Goal: Task Accomplishment & Management: Use online tool/utility

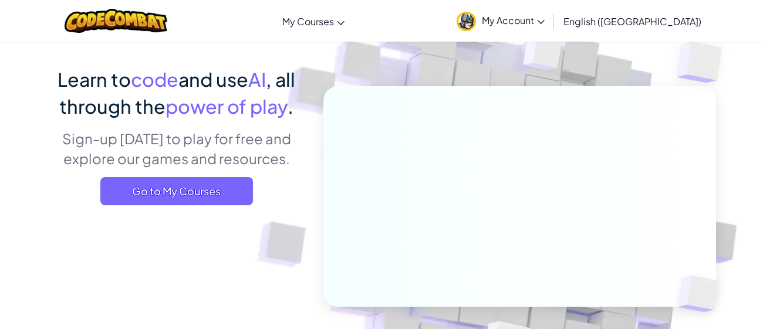
scroll to position [70, 0]
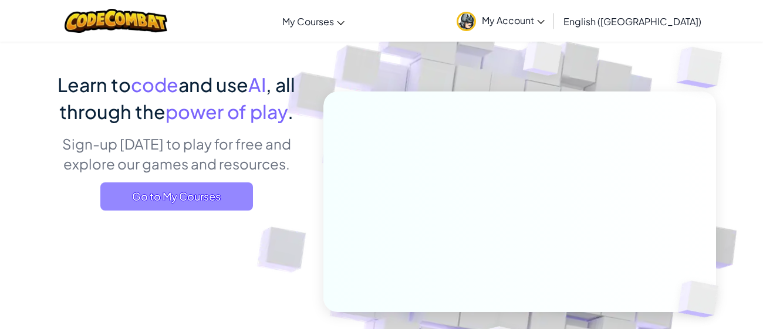
click at [206, 193] on span "Go to My Courses" at bounding box center [176, 197] width 153 height 28
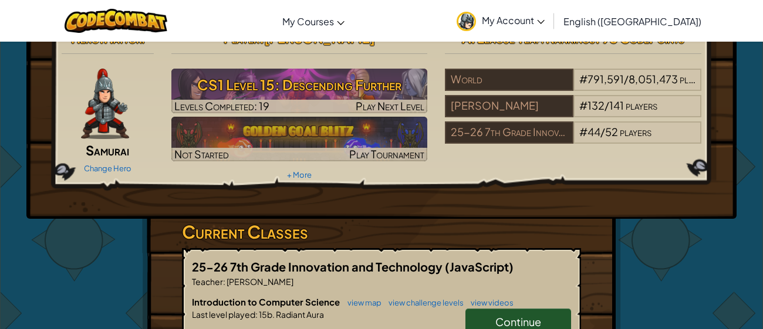
scroll to position [23, 0]
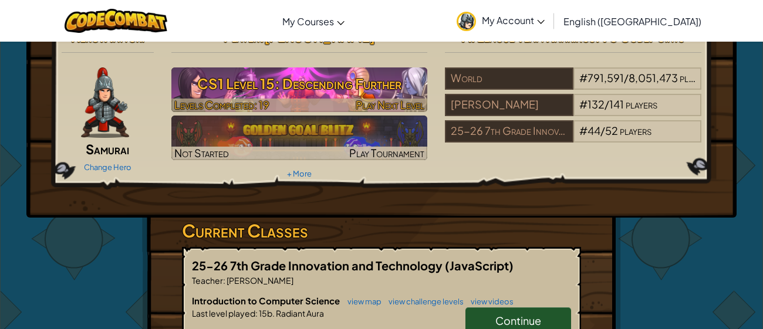
click at [338, 97] on img at bounding box center [299, 90] width 257 height 45
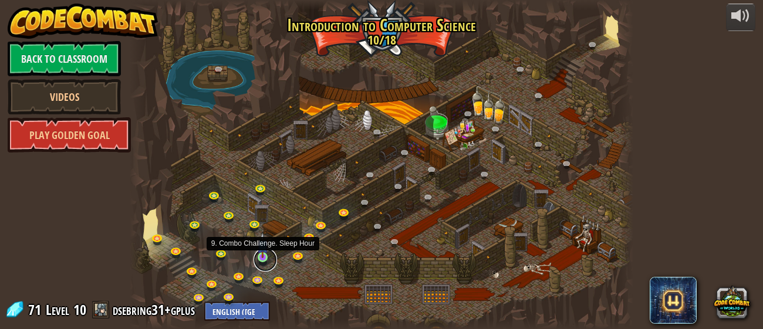
click at [265, 259] on link at bounding box center [265, 259] width 23 height 23
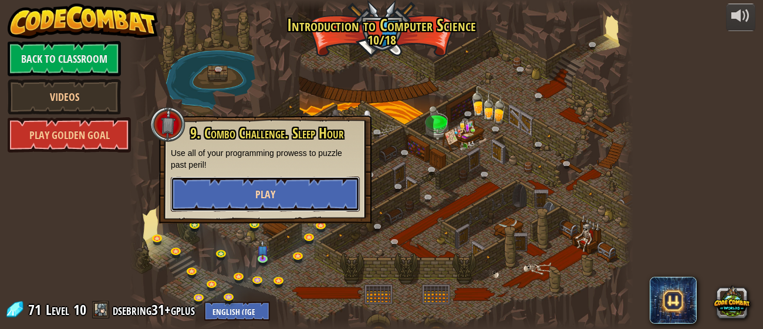
click at [314, 181] on button "Play" at bounding box center [265, 194] width 189 height 35
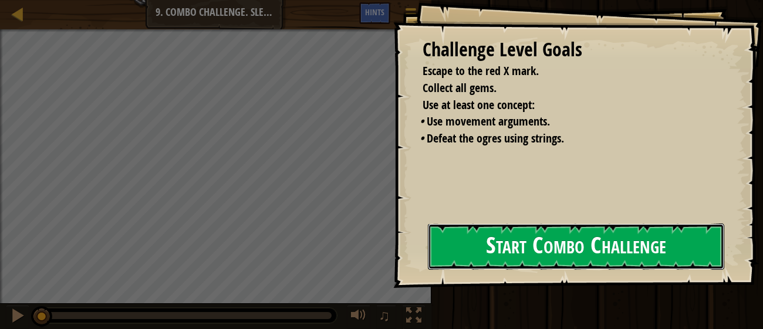
click at [547, 243] on button "Start Combo Challenge" at bounding box center [576, 247] width 297 height 46
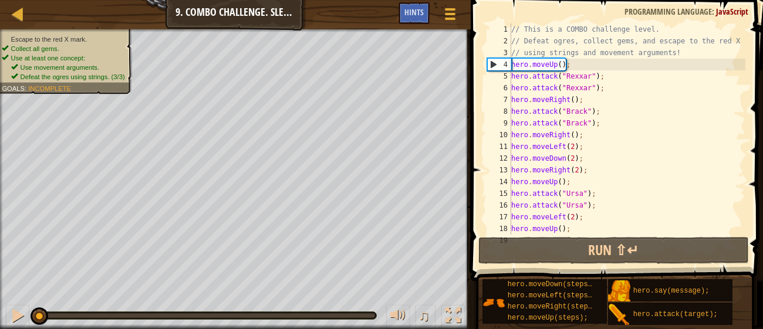
click at [519, 207] on div "// This is a COMBO challenge level. // Defeat ogres, collect gems, and escape t…" at bounding box center [627, 140] width 237 height 235
click at [604, 235] on span at bounding box center [618, 124] width 302 height 316
click at [603, 231] on div "// This is a COMBO challenge level. // Defeat ogres, collect gems, and escape t…" at bounding box center [627, 140] width 237 height 235
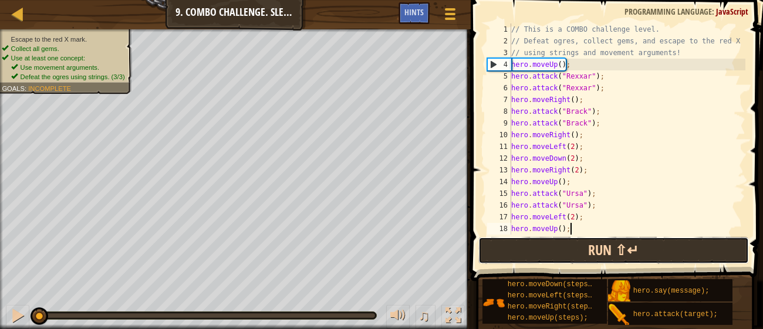
click at [568, 251] on button "Run ⇧↵" at bounding box center [614, 250] width 270 height 27
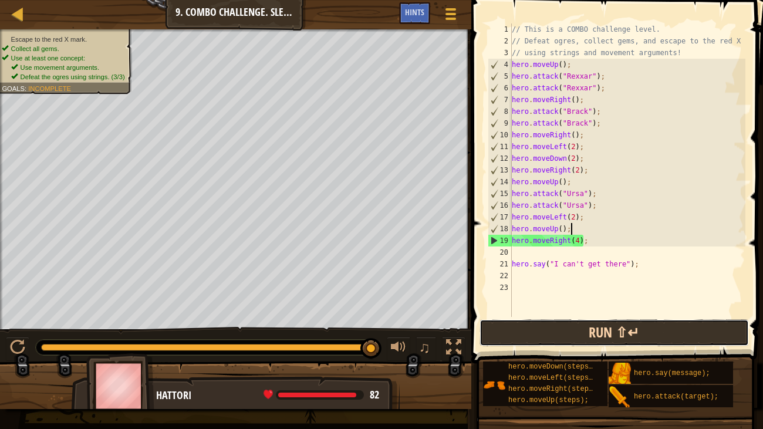
click at [554, 328] on button "Run ⇧↵" at bounding box center [615, 332] width 270 height 27
click at [576, 329] on button "Run ⇧↵" at bounding box center [615, 332] width 270 height 27
click at [594, 327] on button "Run ⇧↵" at bounding box center [615, 332] width 270 height 27
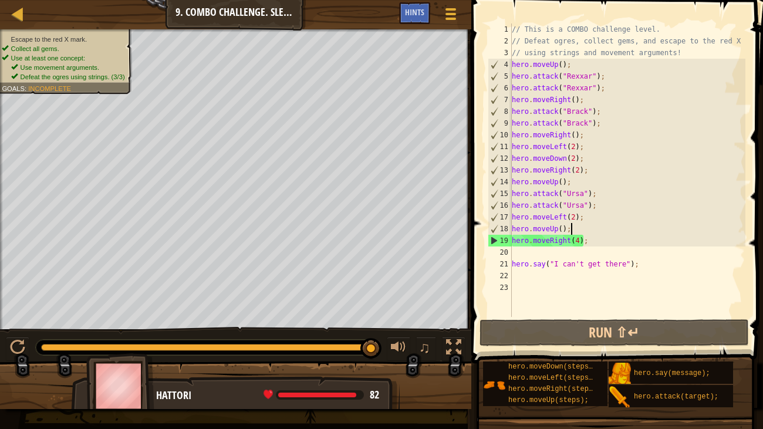
click at [578, 240] on div "// This is a COMBO challenge level. // Defeat ogres, collect gems, and escape t…" at bounding box center [628, 181] width 236 height 317
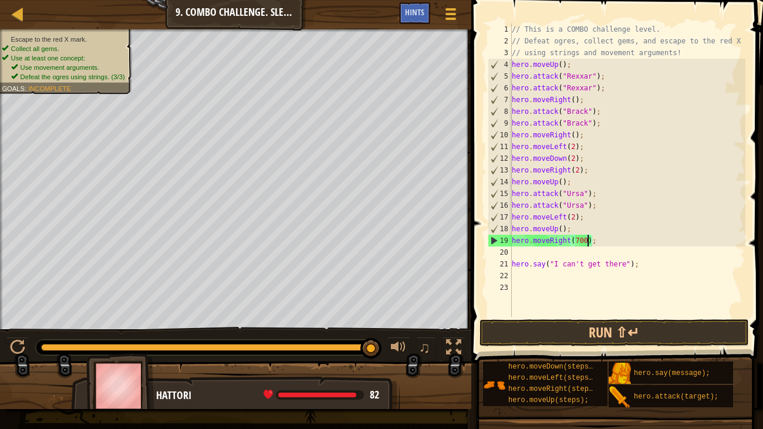
scroll to position [5, 6]
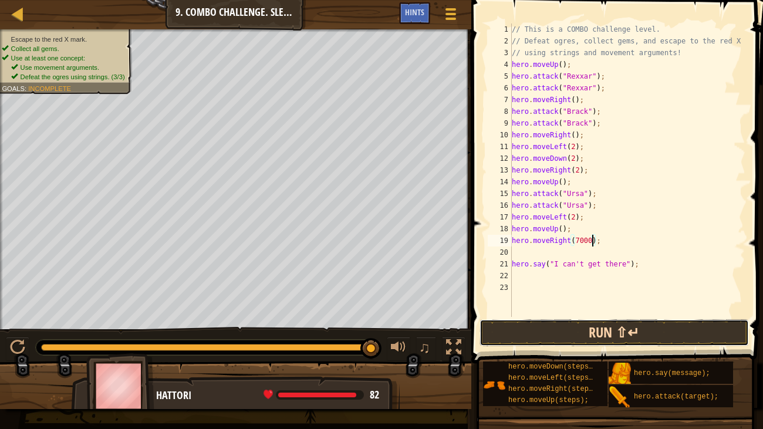
click at [612, 329] on button "Run ⇧↵" at bounding box center [615, 332] width 270 height 27
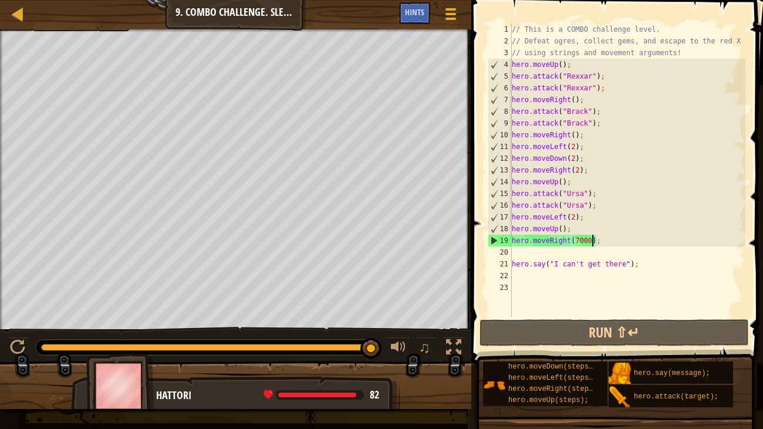
click at [639, 269] on div "// This is a COMBO challenge level. // Defeat ogres, collect gems, and escape t…" at bounding box center [628, 181] width 236 height 317
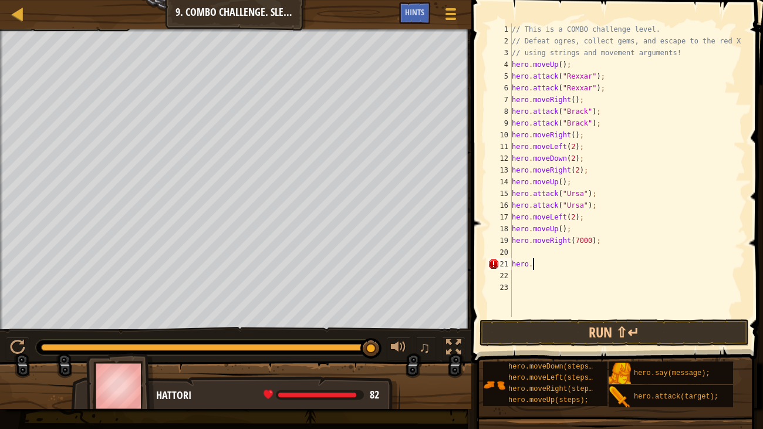
scroll to position [5, 0]
type textarea "h"
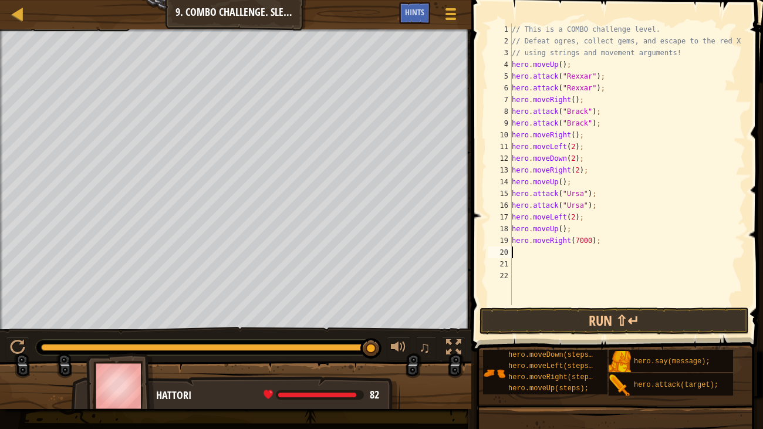
click at [593, 240] on div "// This is a COMBO challenge level. // Defeat ogres, collect gems, and escape t…" at bounding box center [628, 175] width 236 height 305
click at [548, 322] on button "Run ⇧↵" at bounding box center [615, 321] width 270 height 27
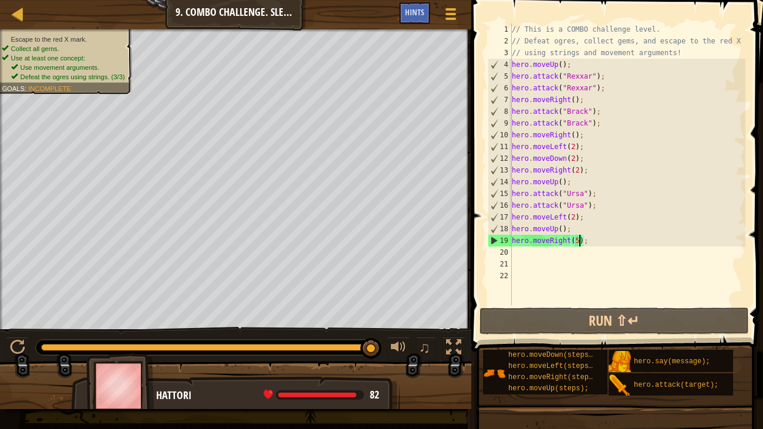
click at [601, 234] on div "// This is a COMBO challenge level. // Defeat ogres, collect gems, and escape t…" at bounding box center [628, 175] width 236 height 305
type textarea "hero.moveUp();"
click at [603, 248] on div "// This is a COMBO challenge level. // Defeat ogres, collect gems, and escape t…" at bounding box center [628, 175] width 236 height 305
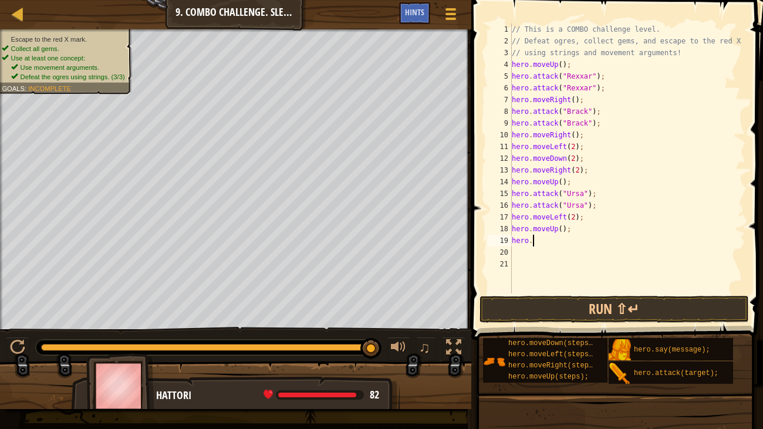
type textarea "h"
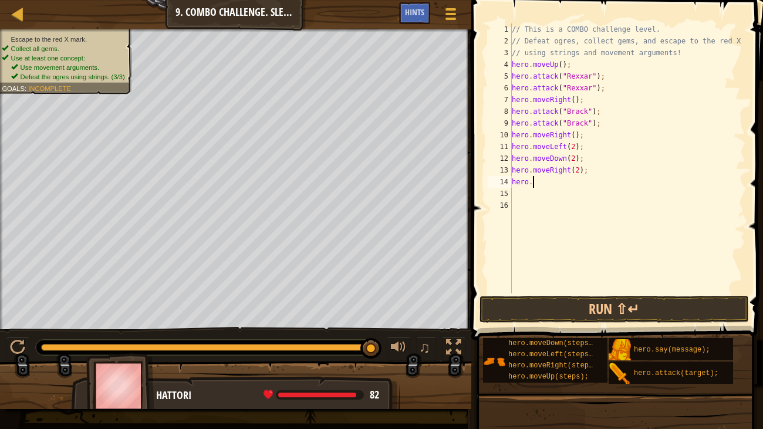
type textarea "h"
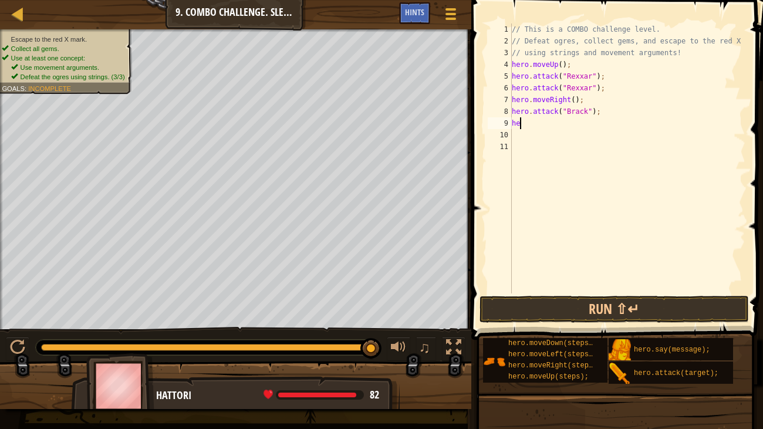
type textarea "h"
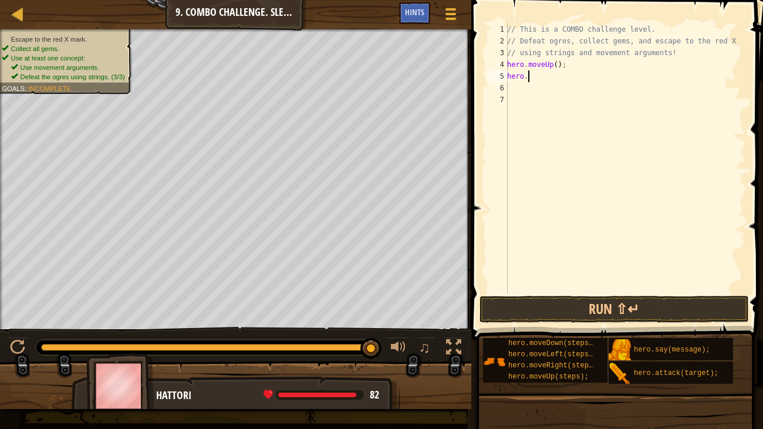
type textarea "h"
type textarea "hero.moveDown();"
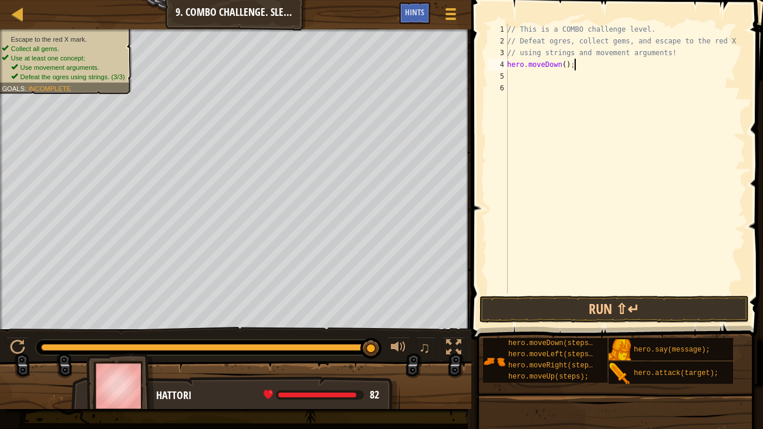
click at [548, 80] on div "// This is a COMBO challenge level. // Defeat ogres, collect gems, and escape t…" at bounding box center [625, 170] width 241 height 294
type textarea "hero.moveRight(2);"
click at [522, 92] on div "// This is a COMBO challenge level. // Defeat ogres, collect gems, and escape t…" at bounding box center [625, 170] width 241 height 294
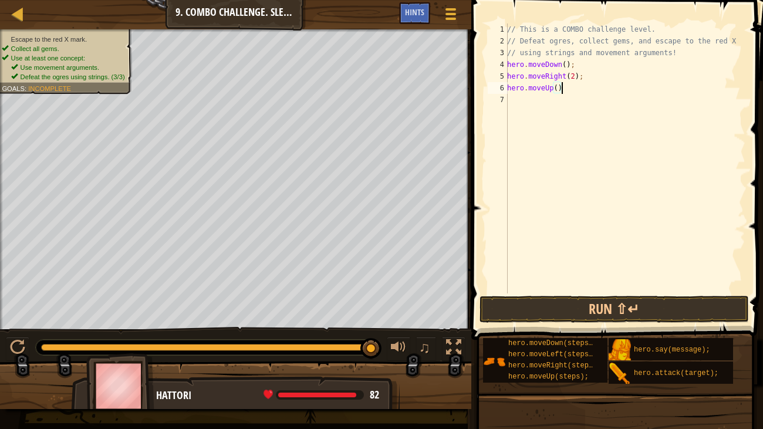
type textarea "hero.moveUp();"
click at [529, 109] on div "// This is a COMBO challenge level. // Defeat ogres, collect gems, and escape t…" at bounding box center [625, 170] width 241 height 294
click at [534, 305] on button "Run ⇧↵" at bounding box center [615, 309] width 270 height 27
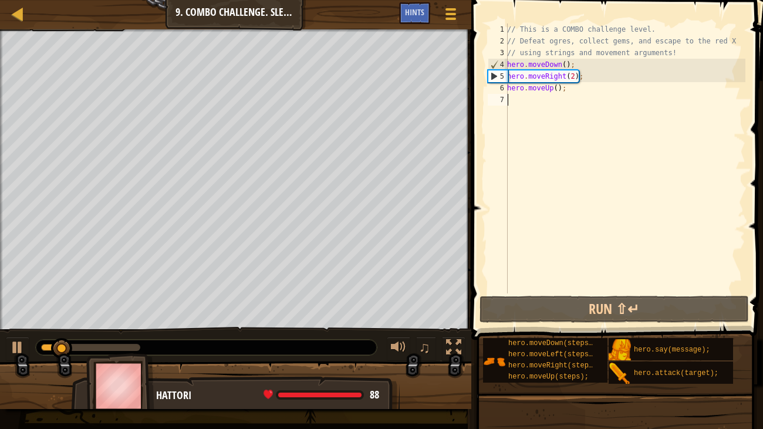
click at [543, 105] on div "// This is a COMBO challenge level. // Defeat ogres, collect gems, and escape t…" at bounding box center [625, 170] width 241 height 294
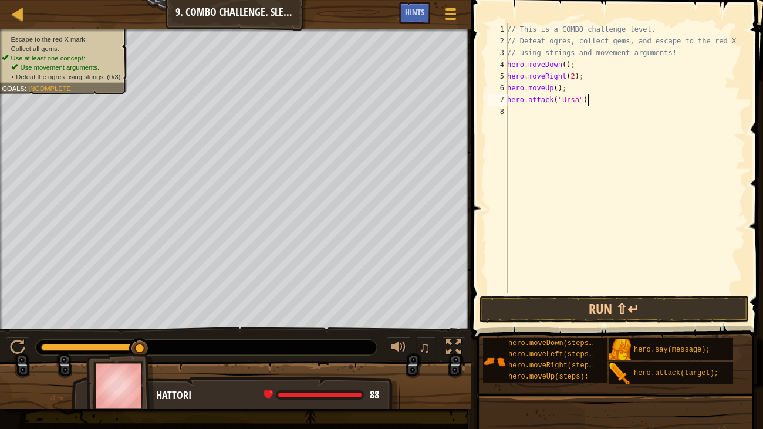
scroll to position [5, 6]
type textarea "hero.attack("Ursa");"
click at [534, 116] on div "// This is a COMBO challenge level. // Defeat ogres, collect gems, and escape t…" at bounding box center [625, 170] width 241 height 294
type textarea "hero.attack("Ursa")"
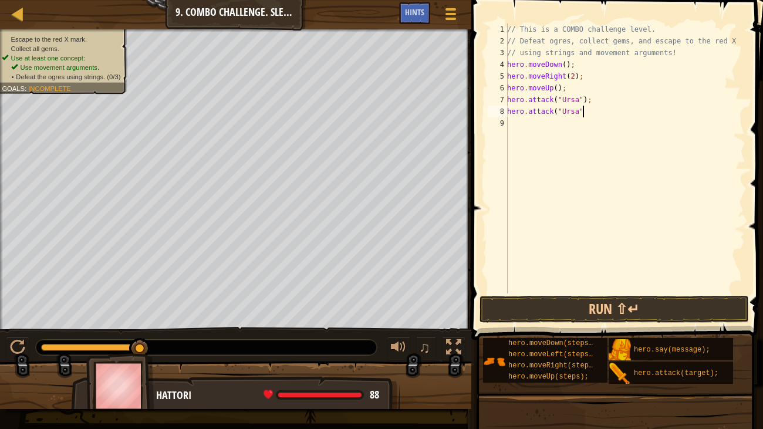
scroll to position [5, 6]
click at [520, 126] on div "// This is a COMBO challenge level. // Defeat ogres, collect gems, and escape t…" at bounding box center [625, 170] width 241 height 294
type textarea "hero.moveLeft(2);"
click at [529, 134] on div "// This is a COMBO challenge level. // Defeat ogres, collect gems, and escape t…" at bounding box center [627, 170] width 237 height 294
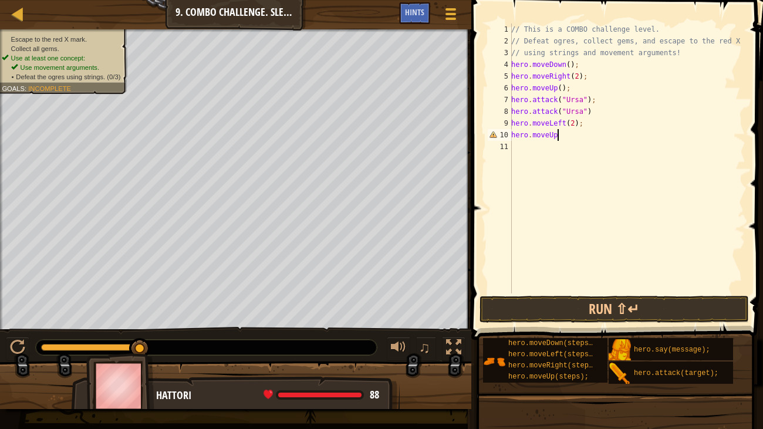
scroll to position [5, 4]
type textarea "hero.moveUp();"
click at [531, 152] on div "// This is a COMBO challenge level. // Defeat ogres, collect gems, and escape t…" at bounding box center [627, 170] width 237 height 294
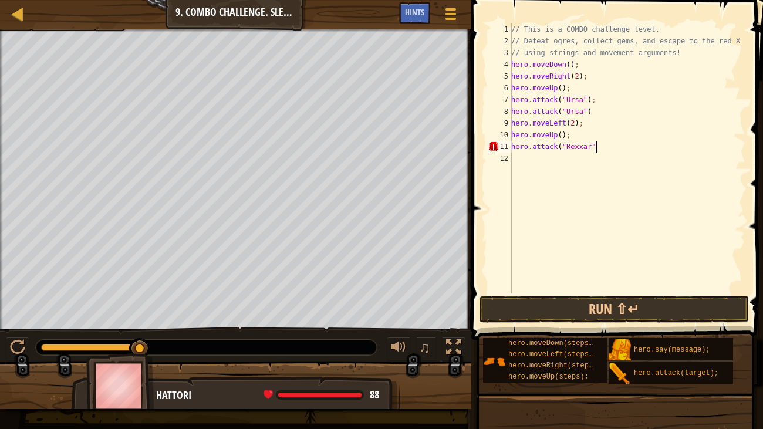
scroll to position [5, 6]
type textarea "hero.attack("Rexxar");"
click at [533, 157] on div "// This is a COMBO challenge level. // Defeat ogres, collect gems, and escape t…" at bounding box center [627, 170] width 237 height 294
click at [591, 158] on div "// This is a COMBO challenge level. // Defeat ogres, collect gems, and escape t…" at bounding box center [627, 170] width 237 height 294
type textarea "hero.attack("Rexxar");"
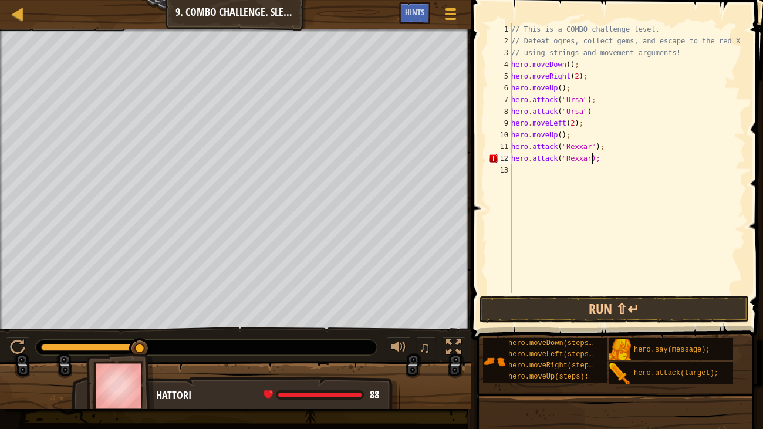
scroll to position [5, 7]
click at [516, 171] on div "// This is a COMBO challenge level. // Defeat ogres, collect gems, and escape t…" at bounding box center [627, 170] width 237 height 294
type textarea "hero.moveRight();"
click at [513, 183] on div "// This is a COMBO challenge level. // Defeat ogres, collect gems, and escape t…" at bounding box center [627, 170] width 237 height 294
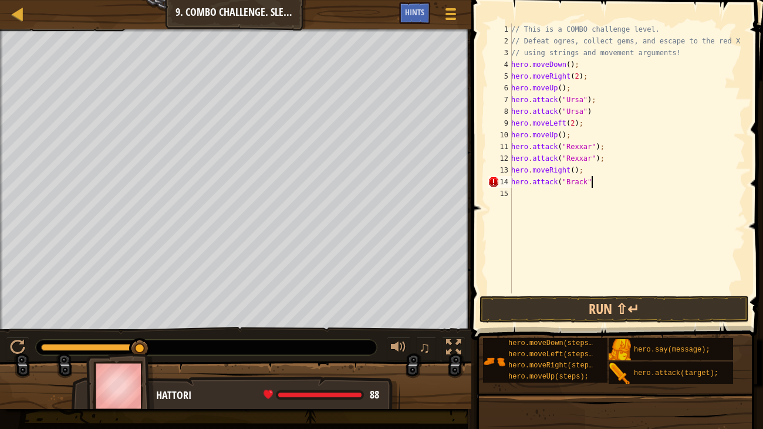
scroll to position [5, 6]
type textarea "hero.attack("Brack");"
click at [544, 203] on div "// This is a COMBO challenge level. // Defeat ogres, collect gems, and escape t…" at bounding box center [627, 170] width 237 height 294
type textarea "hero.attack("Brack");"
click at [524, 207] on div "// This is a COMBO challenge level. // Defeat ogres, collect gems, and escape t…" at bounding box center [627, 170] width 237 height 294
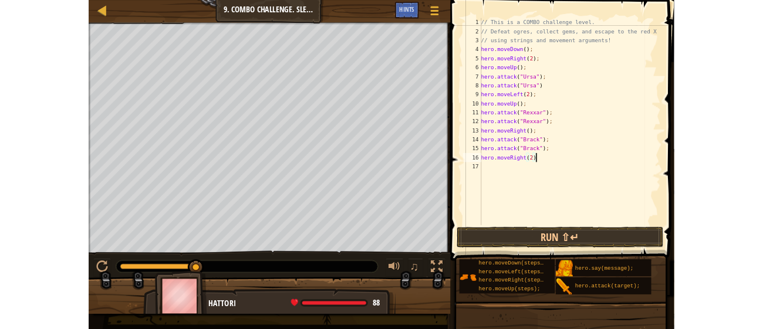
scroll to position [5, 5]
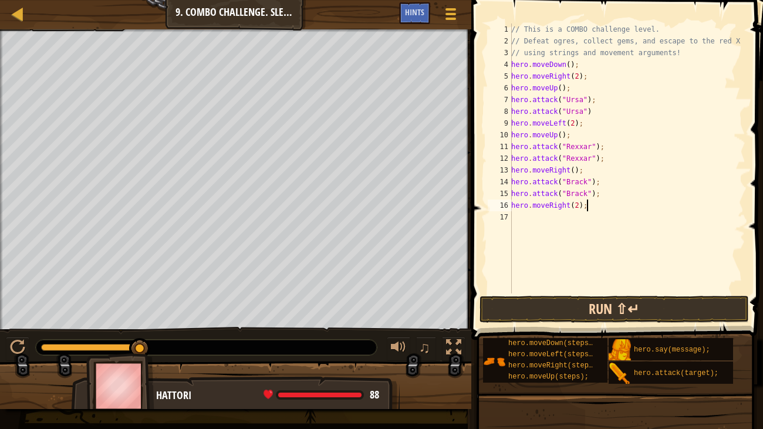
type textarea "hero.moveRight(2);"
click at [578, 302] on button "Run ⇧↵" at bounding box center [615, 309] width 270 height 27
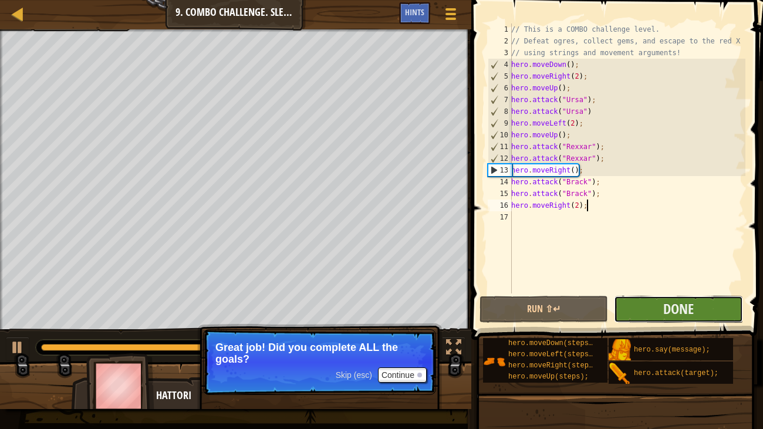
click at [715, 311] on button "Done" at bounding box center [678, 309] width 129 height 27
